Goal: Task Accomplishment & Management: Manage account settings

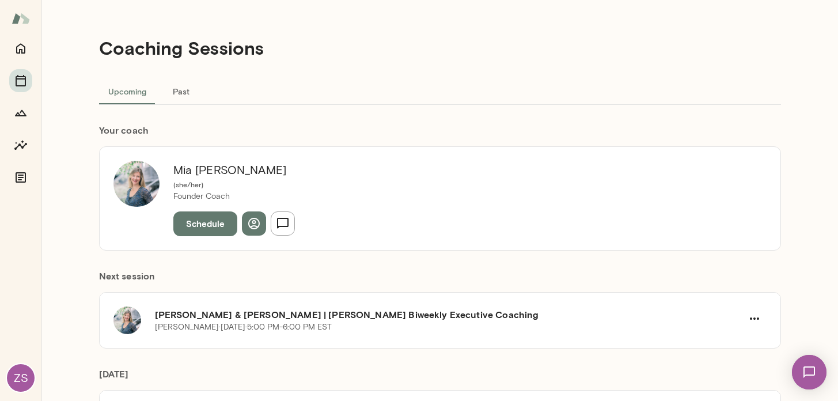
click at [22, 388] on div "ZS" at bounding box center [21, 378] width 28 height 28
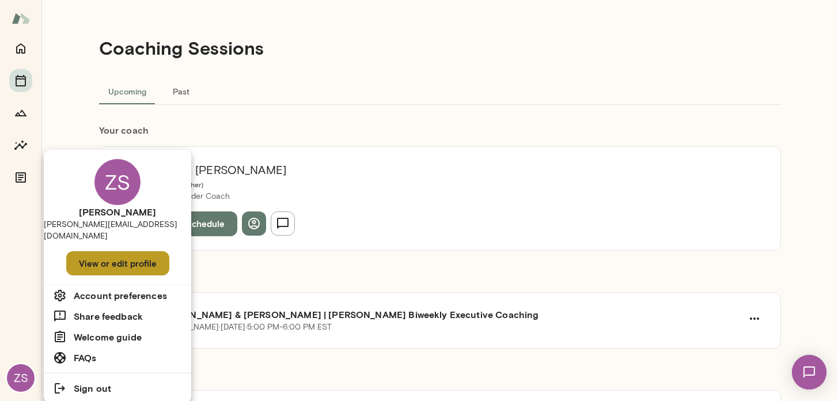
click at [119, 255] on button "View or edit profile" at bounding box center [117, 263] width 103 height 24
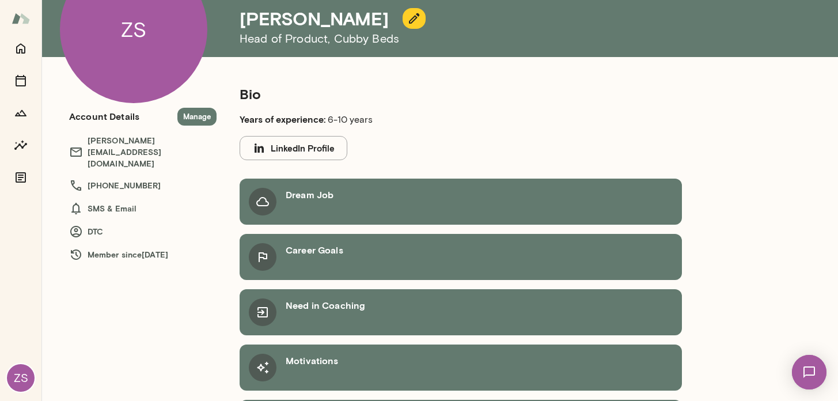
scroll to position [78, 0]
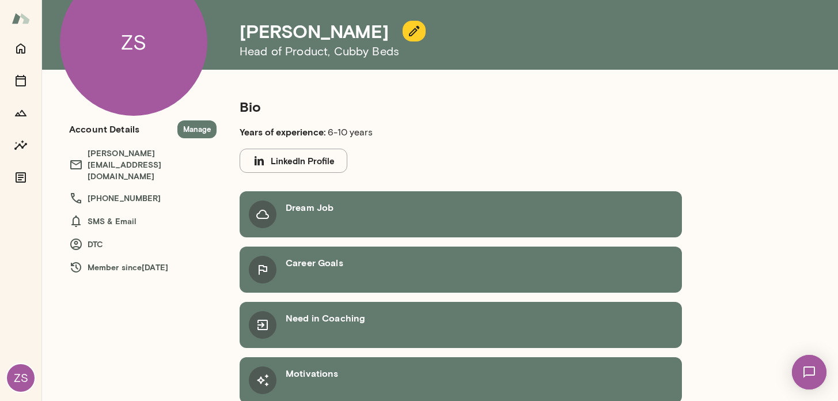
click at [197, 125] on button "Manage" at bounding box center [196, 129] width 39 height 18
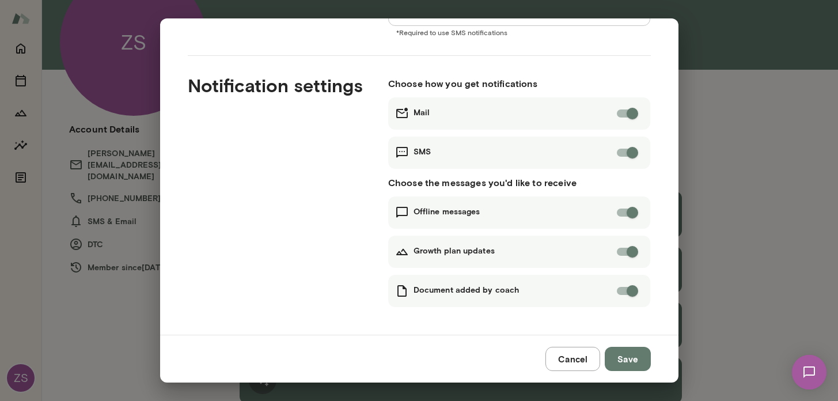
scroll to position [0, 0]
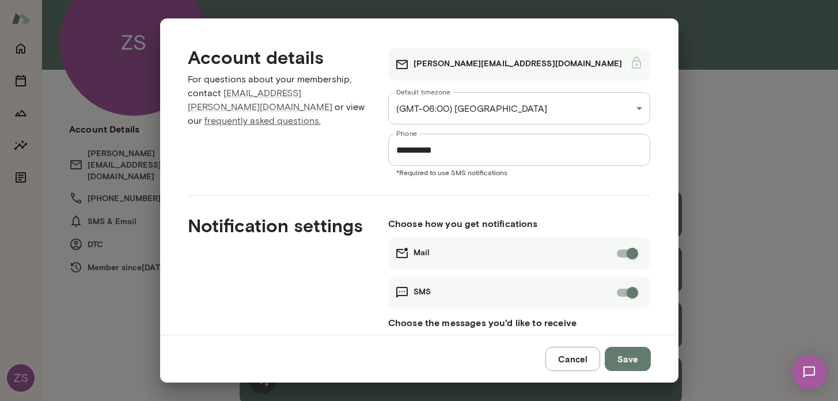
click at [254, 115] on link "frequently asked questions." at bounding box center [262, 120] width 116 height 11
